Goal: Use online tool/utility: Use online tool/utility

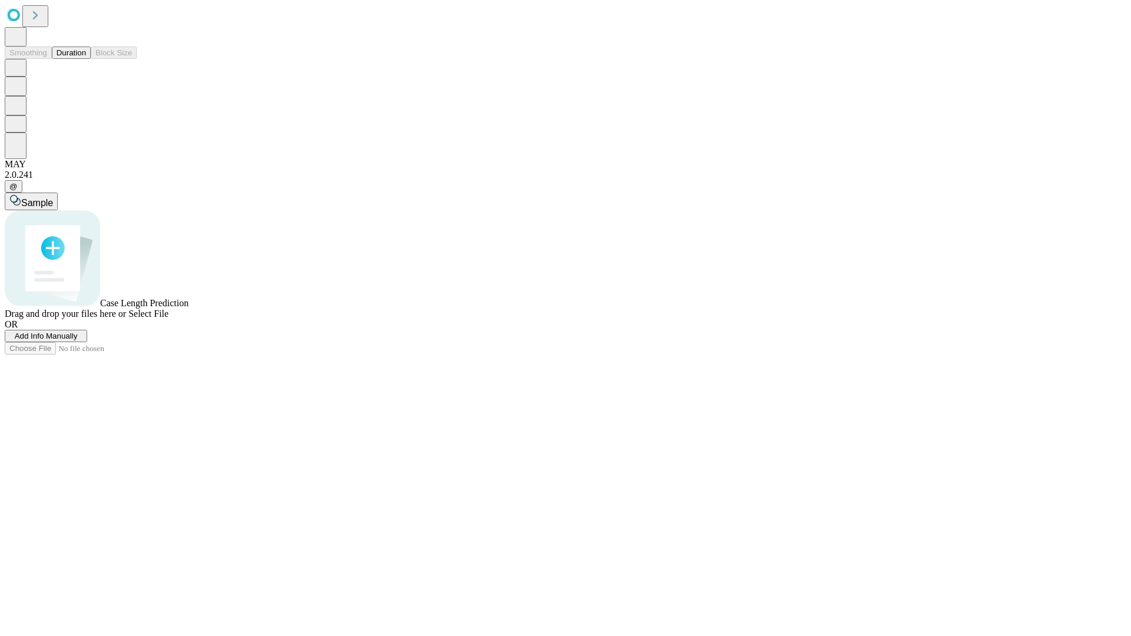
click at [169, 319] on span "Select File" at bounding box center [148, 314] width 40 height 10
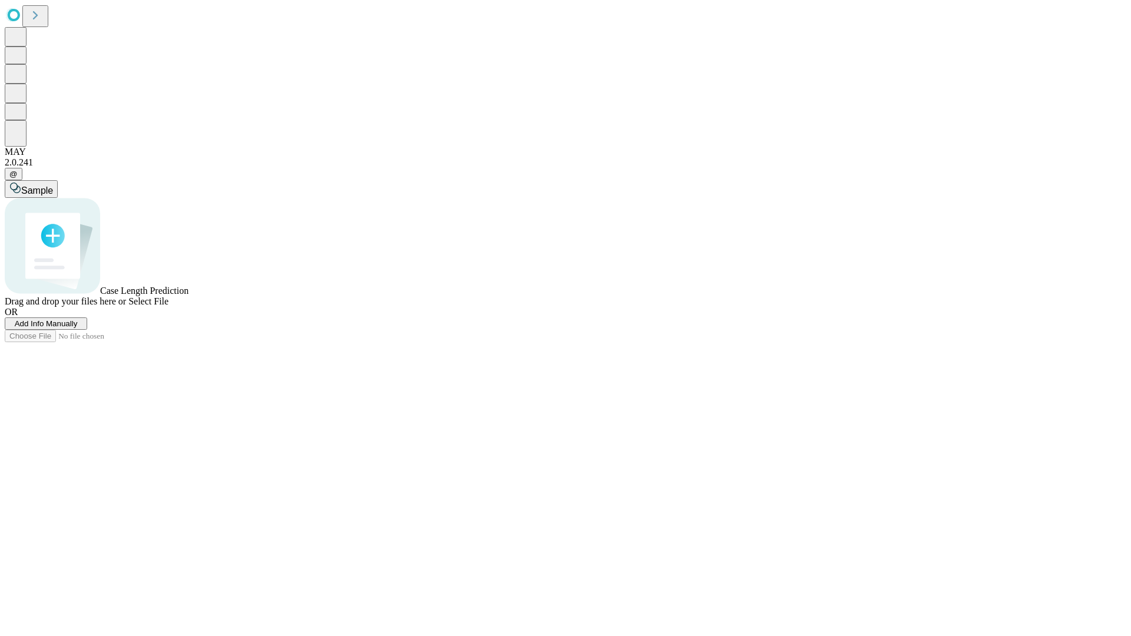
click at [169, 306] on span "Select File" at bounding box center [148, 301] width 40 height 10
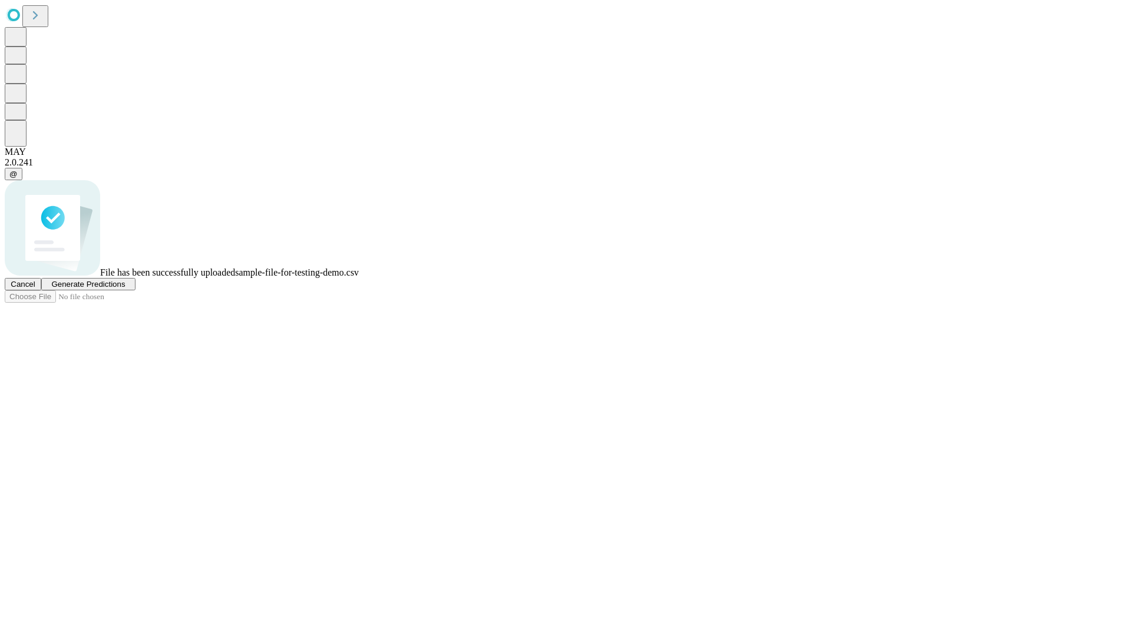
click at [125, 289] on span "Generate Predictions" at bounding box center [88, 284] width 74 height 9
